Goal: Communication & Community: Answer question/provide support

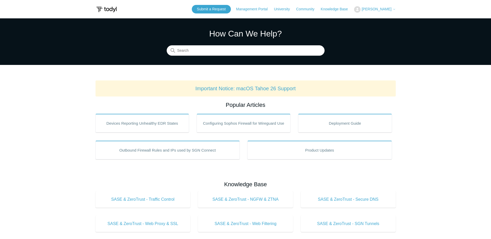
click at [384, 9] on span "[PERSON_NAME]" at bounding box center [377, 9] width 30 height 4
click at [380, 23] on link "My Support Requests" at bounding box center [379, 20] width 50 height 9
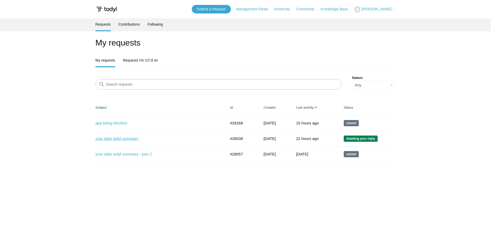
click at [133, 139] on link "your daily todyl summary" at bounding box center [157, 139] width 123 height 6
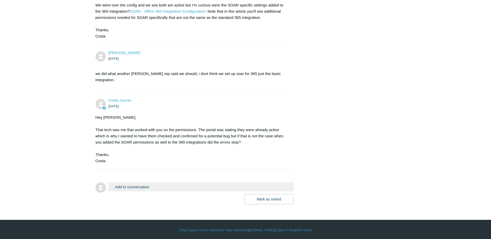
scroll to position [534, 0]
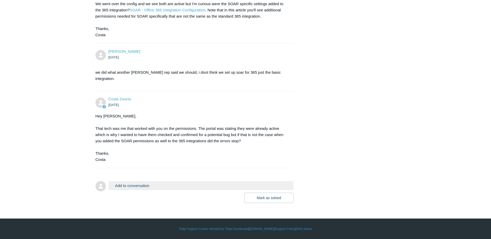
click at [142, 186] on button "Add to conversation" at bounding box center [200, 185] width 185 height 9
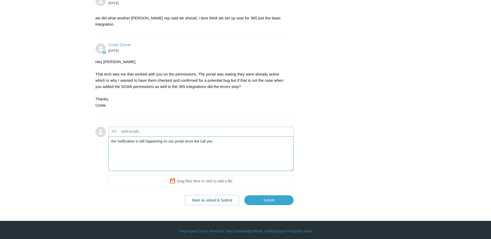
scroll to position [591, 0]
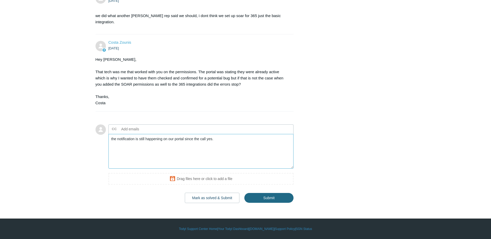
type textarea "the notification is still happening on our portal since the call yes."
click at [272, 194] on input "Submit" at bounding box center [268, 198] width 49 height 10
